Goal: Information Seeking & Learning: Learn about a topic

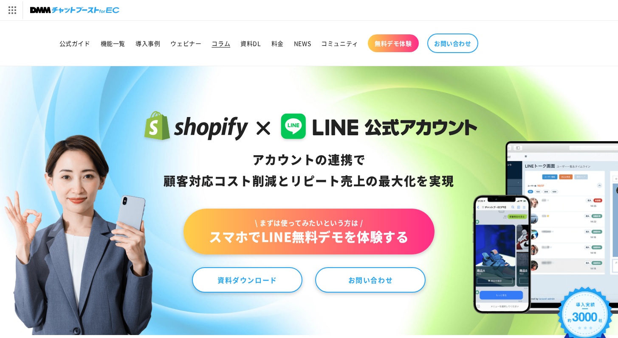
click at [223, 49] on link "コラム" at bounding box center [220, 43] width 29 height 18
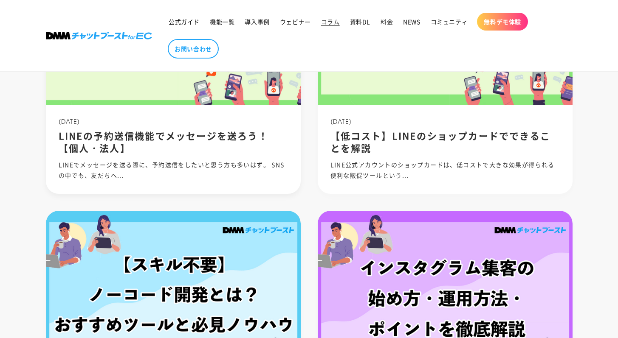
scroll to position [500, 0]
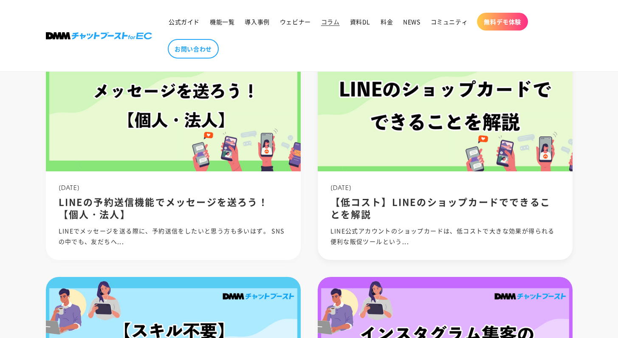
click at [371, 198] on h2 "【低コスト】LINEのショップカードでできることを解説" at bounding box center [444, 208] width 229 height 24
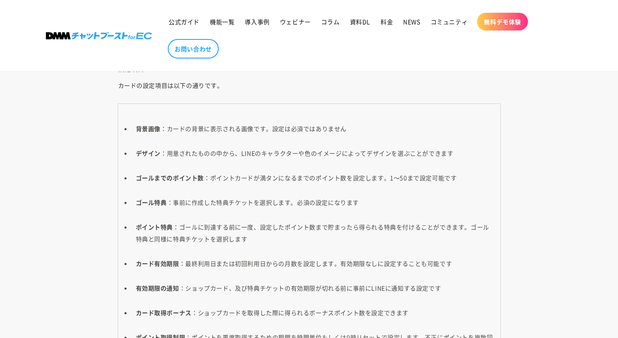
scroll to position [3464, 0]
